Goal: Task Accomplishment & Management: Complete application form

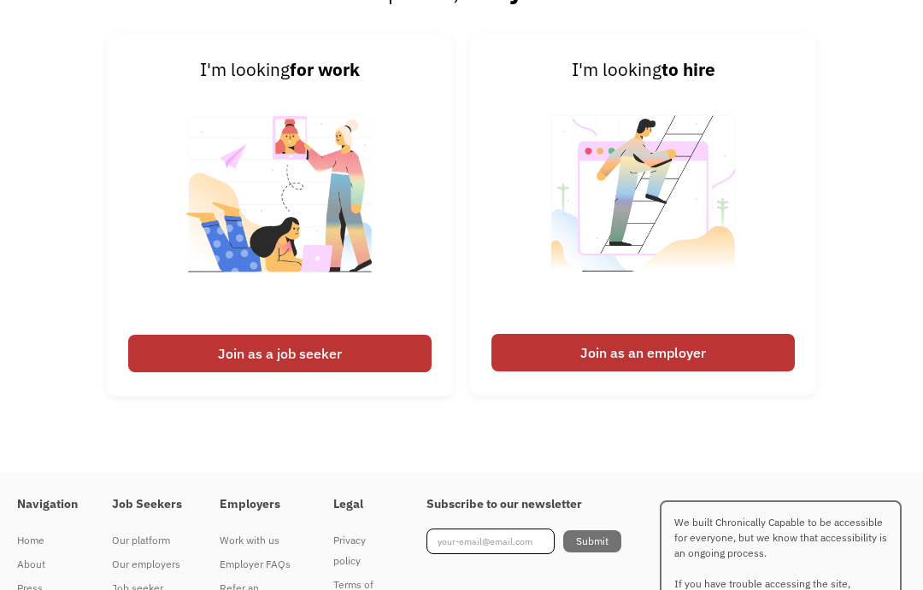
scroll to position [3969, 0]
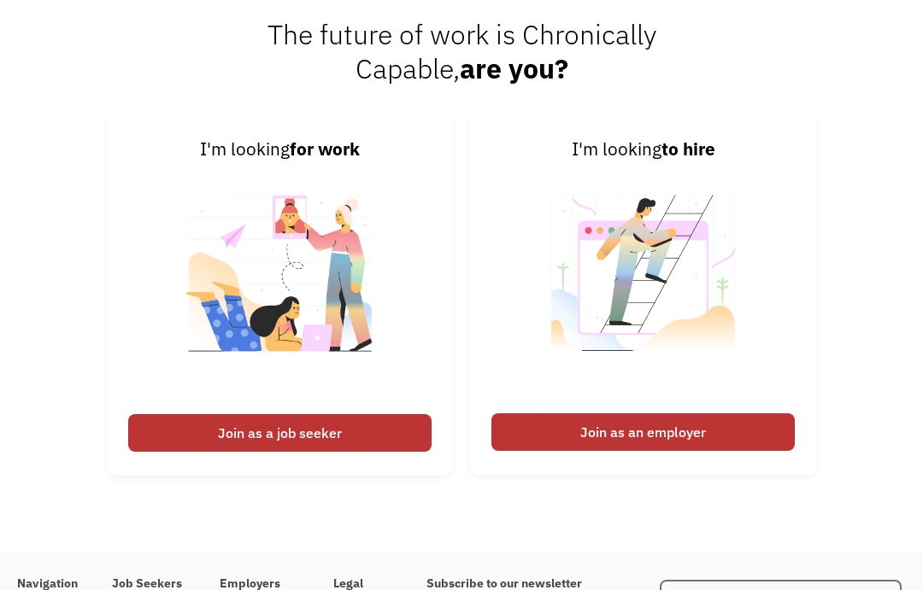
click at [313, 405] on img at bounding box center [279, 284] width 213 height 242
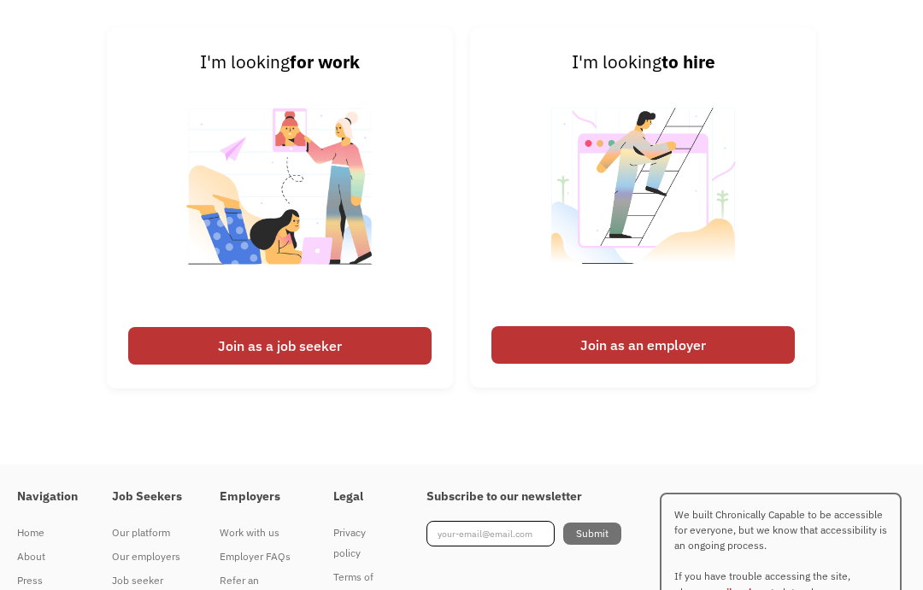
scroll to position [4056, 0]
click at [358, 365] on div "Join as a job seeker" at bounding box center [279, 346] width 303 height 38
click at [369, 365] on div "Join as a job seeker" at bounding box center [279, 346] width 303 height 38
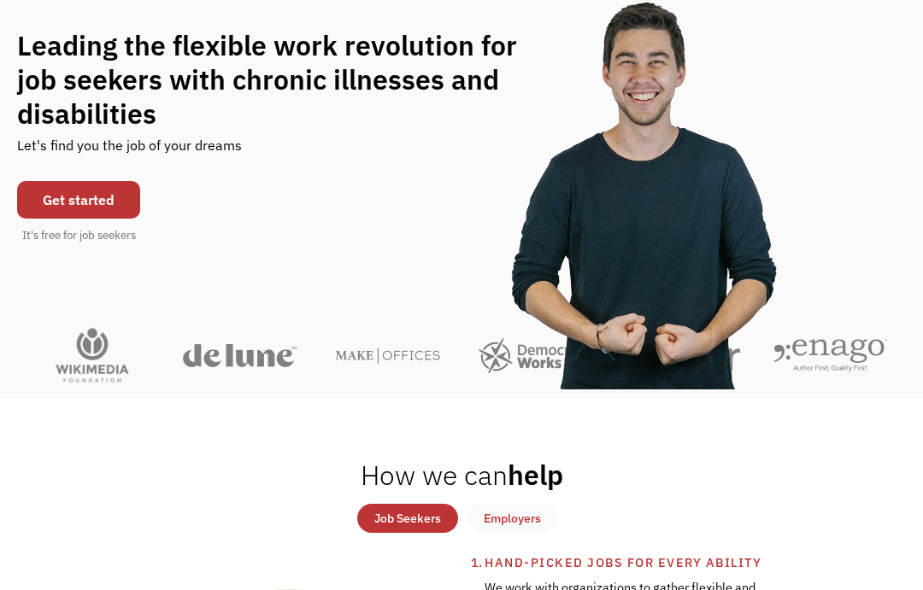
scroll to position [0, 0]
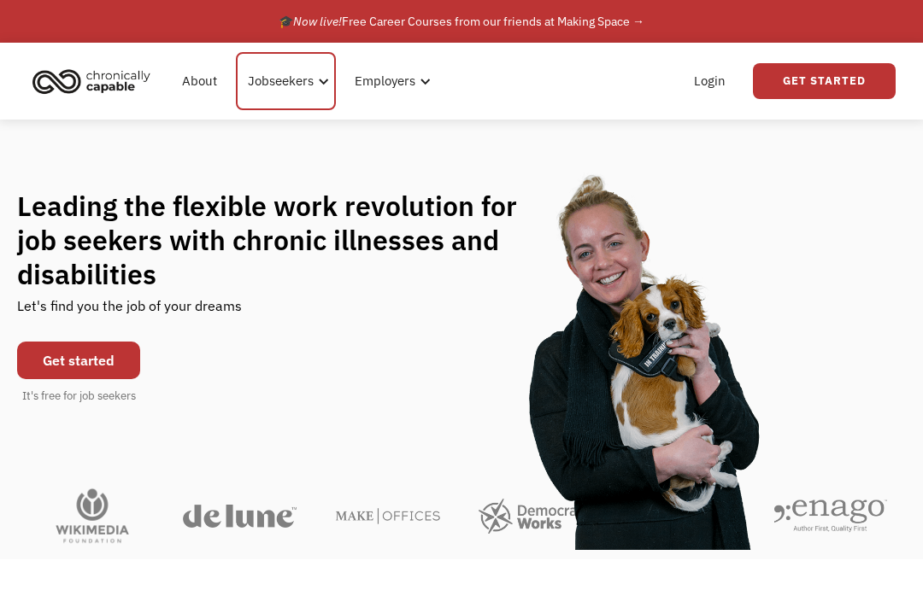
click at [307, 84] on div "Jobseekers" at bounding box center [281, 81] width 66 height 21
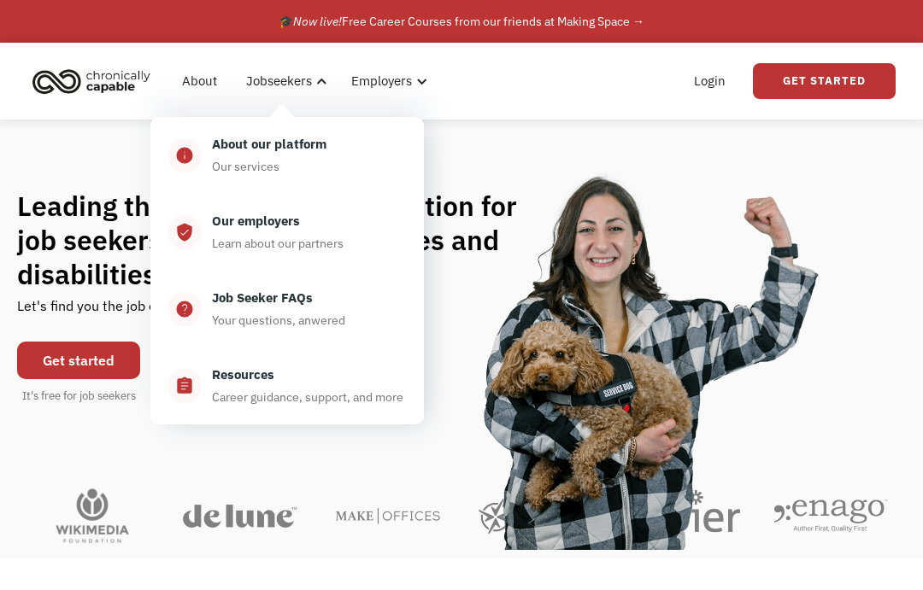
click at [310, 153] on div "About our platform" at bounding box center [269, 144] width 115 height 21
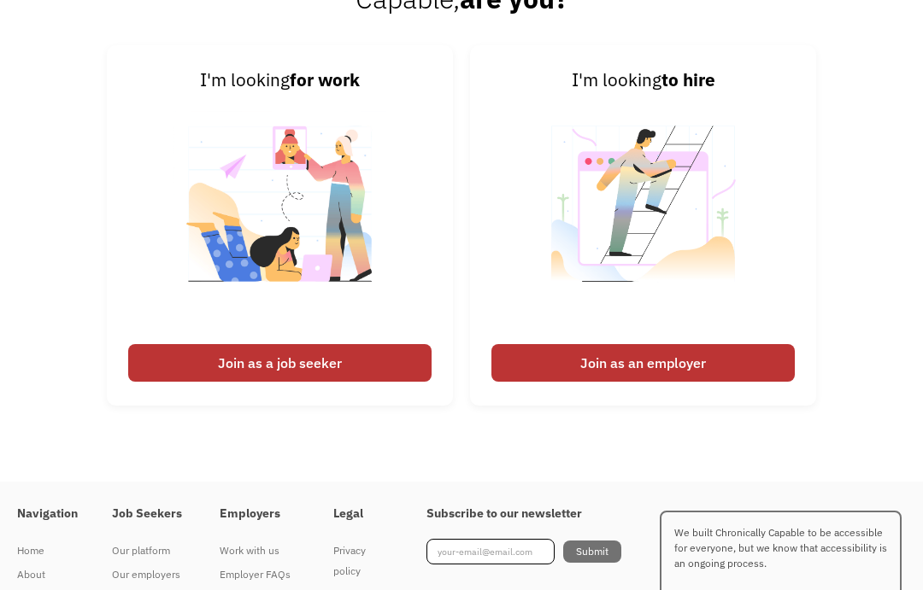
scroll to position [2150, 0]
click at [328, 382] on div "Join as a job seeker" at bounding box center [279, 363] width 303 height 38
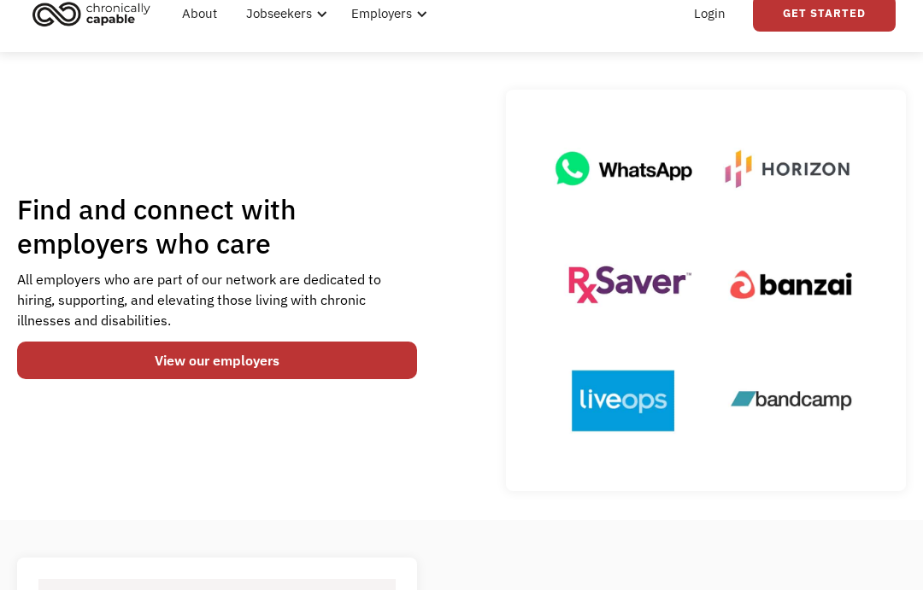
scroll to position [0, 0]
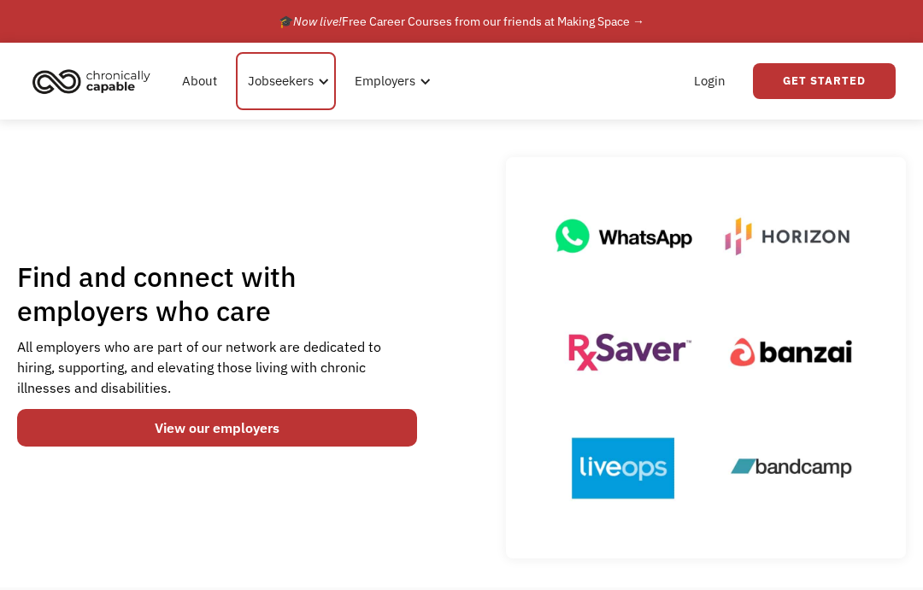
click at [306, 76] on div "Jobseekers" at bounding box center [281, 81] width 66 height 21
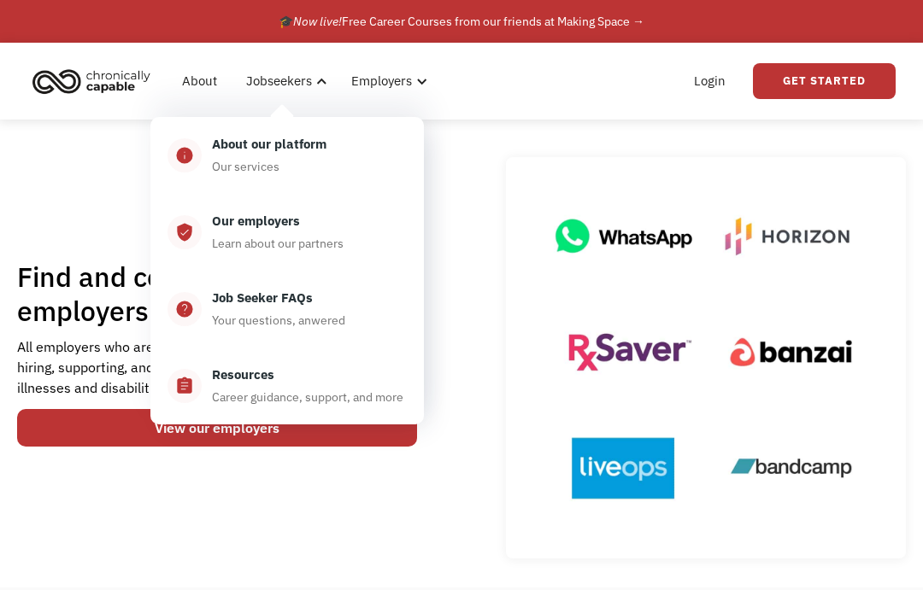
click at [826, 78] on link "Get Started" at bounding box center [824, 81] width 143 height 36
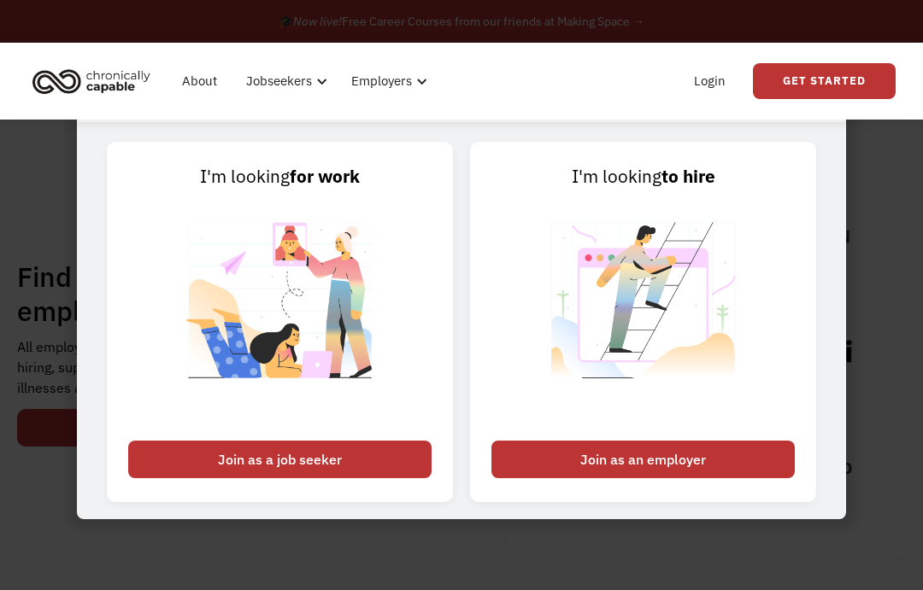
click at [314, 479] on div "Join as a job seeker" at bounding box center [279, 460] width 303 height 38
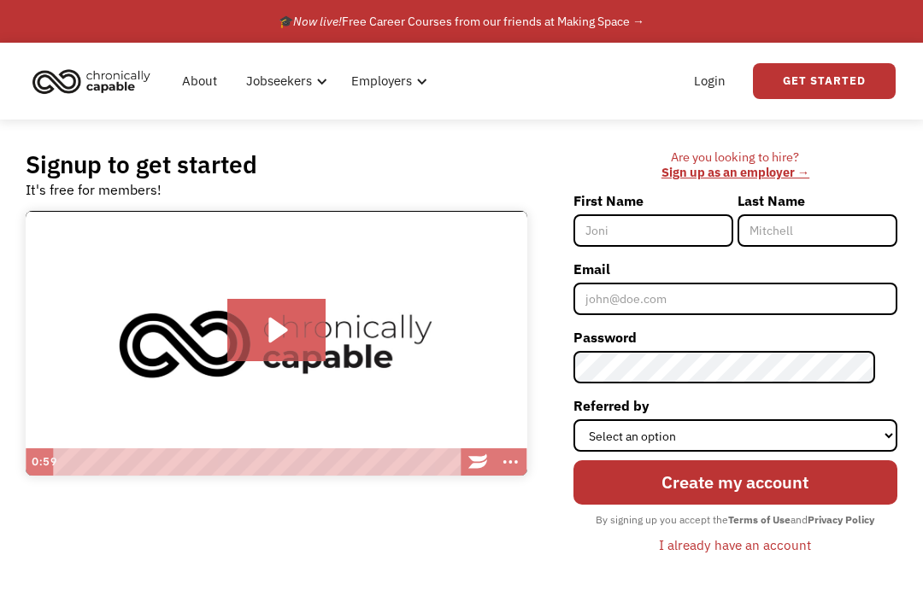
click at [913, 250] on div "Signup to get started It's free for members! Tap for sound @keyframes VOLUME_SM…" at bounding box center [461, 361] width 923 height 483
